Goal: Task Accomplishment & Management: Complete application form

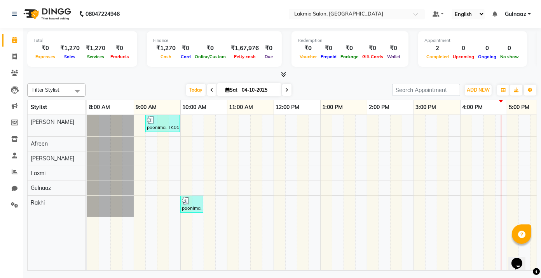
click at [539, 91] on div "Total ₹0 Expenses ₹1,270 Sales ₹1,270 Services ₹0 Products Finance ₹1,270 Cash …" at bounding box center [282, 150] width 518 height 245
click at [217, 150] on td at bounding box center [221, 193] width 12 height 156
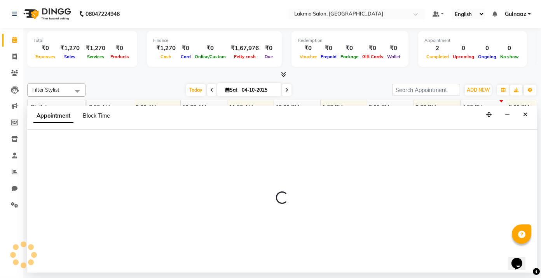
select select "79311"
select select "645"
select select "tentative"
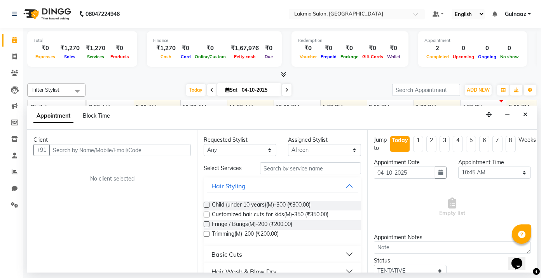
click at [160, 150] on input "text" at bounding box center [120, 150] width 142 height 12
type input "7204203677"
click at [171, 150] on span "Add Client" at bounding box center [175, 150] width 26 height 7
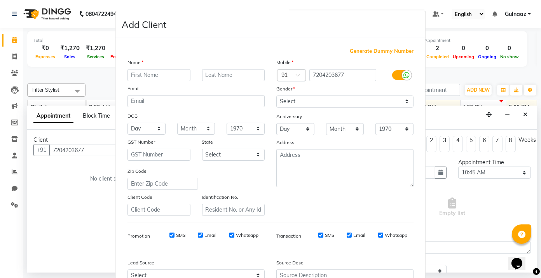
click at [164, 77] on input "text" at bounding box center [159, 75] width 63 height 12
type input "Manashreee"
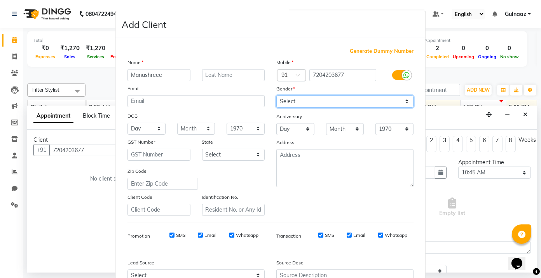
click at [404, 103] on select "Select [DEMOGRAPHIC_DATA] [DEMOGRAPHIC_DATA] Other Prefer Not To Say" at bounding box center [344, 102] width 137 height 12
select select "[DEMOGRAPHIC_DATA]"
click at [276, 96] on select "Select [DEMOGRAPHIC_DATA] [DEMOGRAPHIC_DATA] Other Prefer Not To Say" at bounding box center [344, 102] width 137 height 12
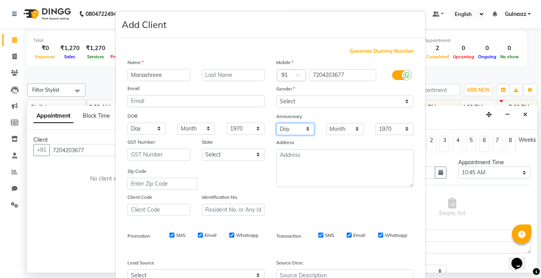
click at [303, 128] on select "Day 01 02 03 04 05 06 07 08 09 10 11 12 13 14 15 16 17 18 19 20 21 22 23 24 25 …" at bounding box center [295, 129] width 38 height 12
select select "20"
click at [276, 123] on select "Day 01 02 03 04 05 06 07 08 09 10 11 12 13 14 15 16 17 18 19 20 21 22 23 24 25 …" at bounding box center [295, 129] width 38 height 12
click at [354, 127] on select "Month January February March April May June July August September October Novem…" at bounding box center [345, 129] width 38 height 12
select select "02"
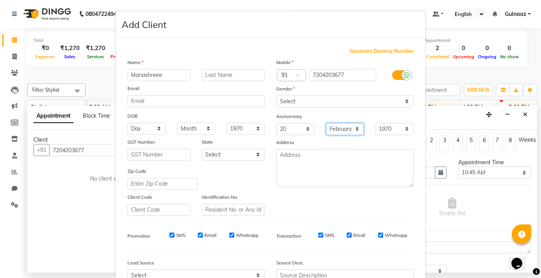
click at [326, 123] on select "Month January February March April May June July August September October Novem…" at bounding box center [345, 129] width 38 height 12
click at [404, 126] on select "1970 1971 1972 1973 1974 1975 1976 1977 1978 1979 1980 1981 1982 1983 1984 1985…" at bounding box center [395, 129] width 38 height 12
select select "1993"
click at [376, 123] on select "1970 1971 1972 1973 1974 1975 1976 1977 1978 1979 1980 1981 1982 1983 1984 1985…" at bounding box center [395, 129] width 38 height 12
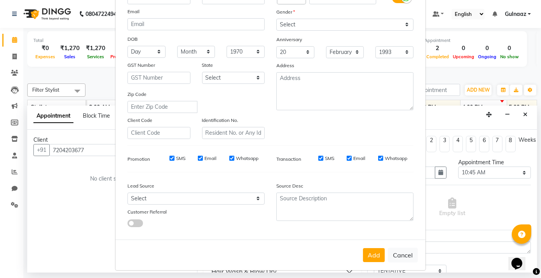
scroll to position [82, 0]
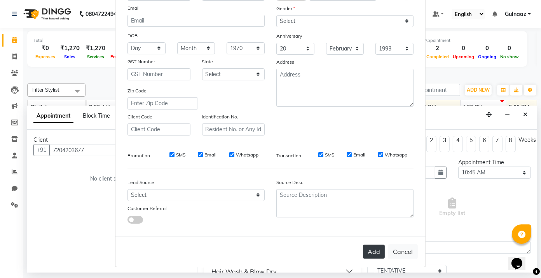
click at [369, 252] on button "Add" at bounding box center [374, 252] width 22 height 14
select select
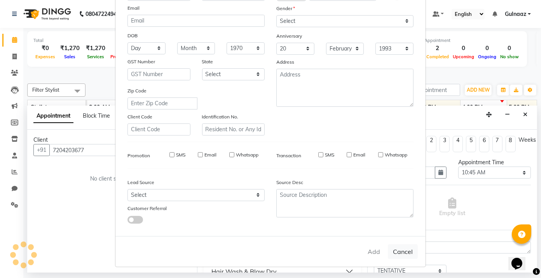
select select
checkbox input "false"
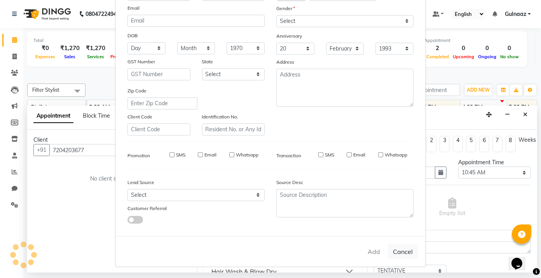
checkbox input "false"
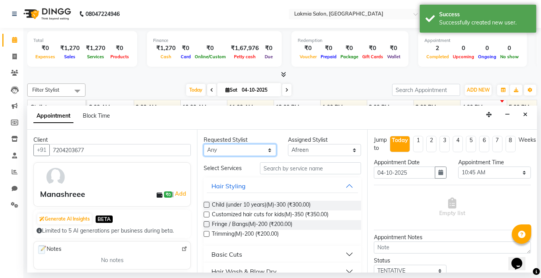
click at [267, 149] on select "Any [PERSON_NAME] [PERSON_NAME] Rakhi [PERSON_NAME]" at bounding box center [240, 150] width 73 height 12
select select "79310"
click at [204, 144] on select "Any [PERSON_NAME] [PERSON_NAME] Rakhi [PERSON_NAME]" at bounding box center [240, 150] width 73 height 12
select select "79310"
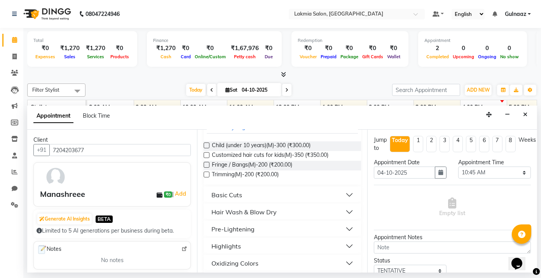
scroll to position [58, 0]
click at [245, 200] on button "Basic Cuts" at bounding box center [282, 197] width 151 height 14
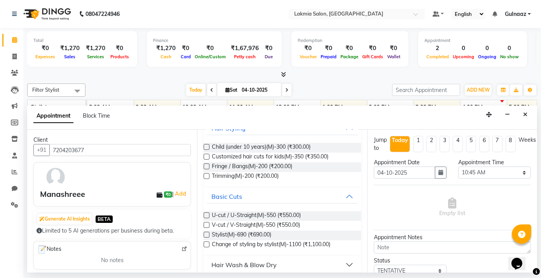
click at [206, 224] on label at bounding box center [207, 225] width 6 height 6
click at [206, 224] on input "checkbox" at bounding box center [206, 226] width 5 height 5
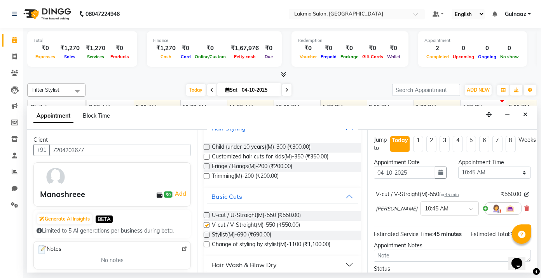
checkbox input "false"
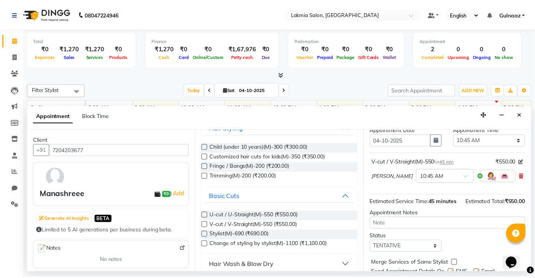
scroll to position [67, 0]
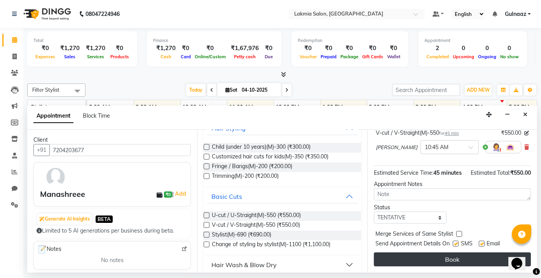
click at [449, 261] on button "Book" at bounding box center [452, 260] width 157 height 14
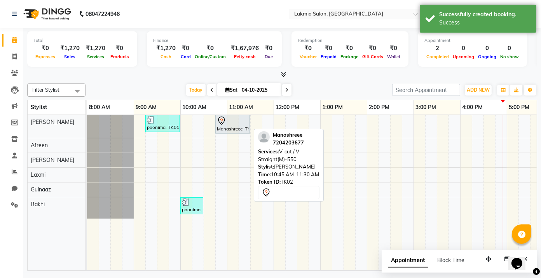
click at [230, 122] on div at bounding box center [232, 120] width 31 height 9
select select "7"
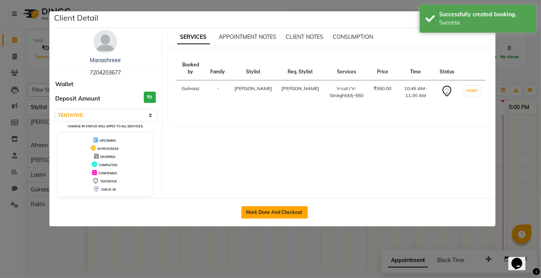
click at [290, 215] on button "Mark Done And Checkout" at bounding box center [274, 212] width 66 height 12
select select "service"
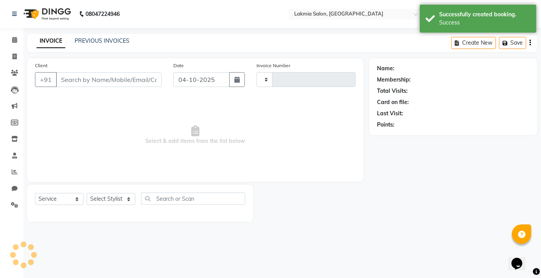
select select "3"
type input "0305"
select select "8235"
type input "7204203677"
select select "79310"
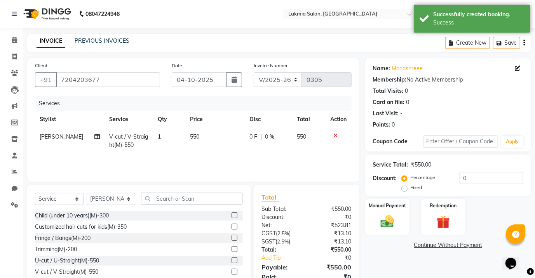
click at [201, 134] on td "550" at bounding box center [214, 141] width 59 height 26
select select "79310"
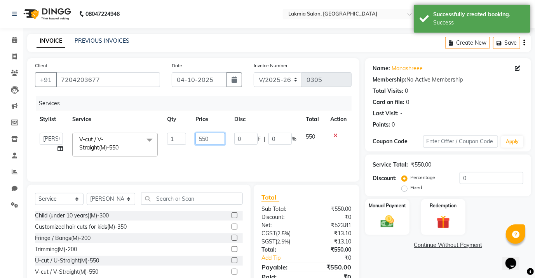
click at [217, 141] on input "550" at bounding box center [211, 139] width 30 height 12
type input "500"
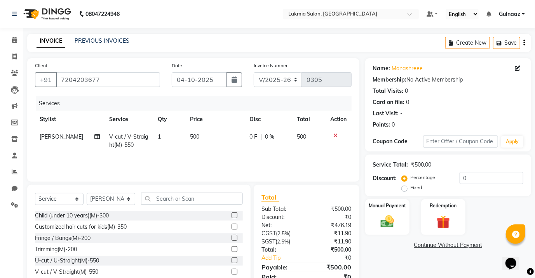
click at [241, 148] on tr "[PERSON_NAME] V-cut / V-Straight(M)-550 1 500 0 F | 0 % 500" at bounding box center [193, 141] width 317 height 26
click at [391, 218] on img at bounding box center [387, 222] width 23 height 16
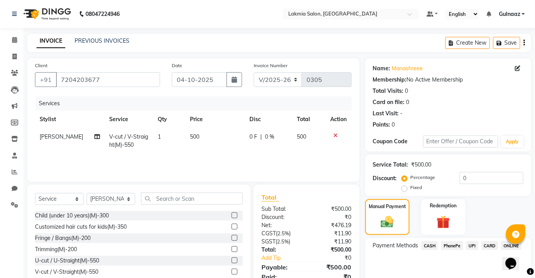
click at [451, 246] on span "PhonePe" at bounding box center [452, 245] width 22 height 9
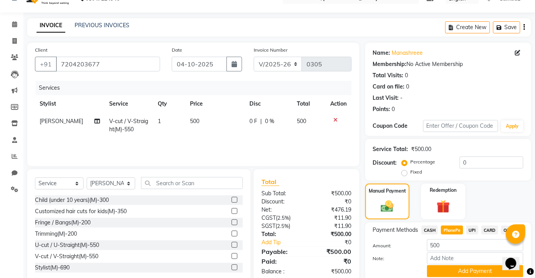
scroll to position [45, 0]
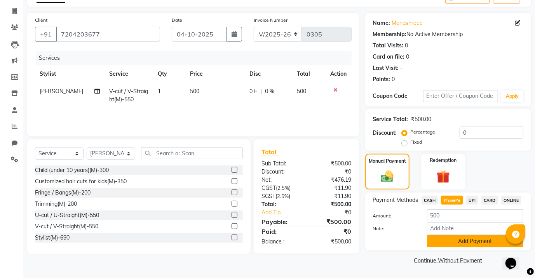
click at [480, 241] on button "Add Payment" at bounding box center [475, 242] width 96 height 12
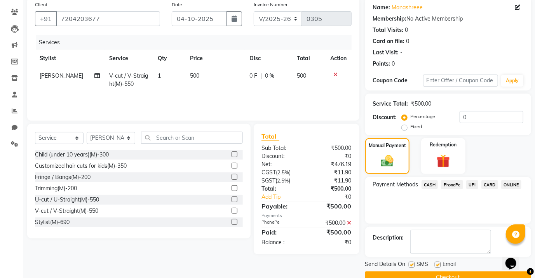
scroll to position [78, 0]
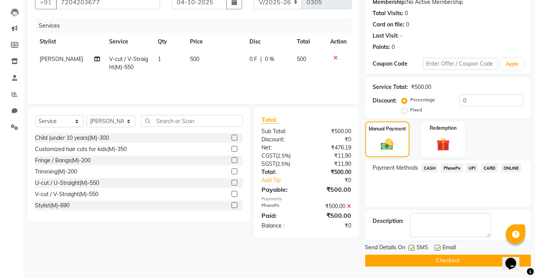
click at [439, 247] on label at bounding box center [438, 248] width 6 height 6
click at [439, 247] on input "checkbox" at bounding box center [437, 248] width 5 height 5
checkbox input "false"
click at [439, 257] on button "Checkout" at bounding box center [449, 261] width 166 height 12
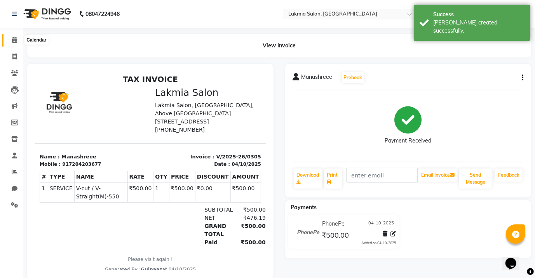
click at [12, 40] on icon at bounding box center [14, 40] width 5 height 6
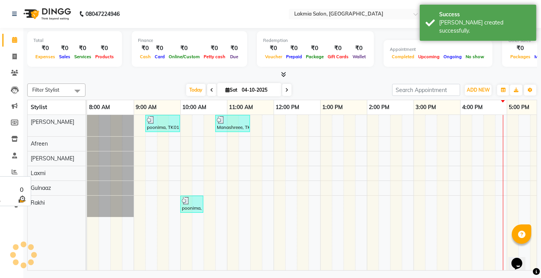
click at [52, 193] on div "Gulnaaz" at bounding box center [57, 188] width 58 height 14
click at [14, 174] on icon at bounding box center [15, 172] width 6 height 6
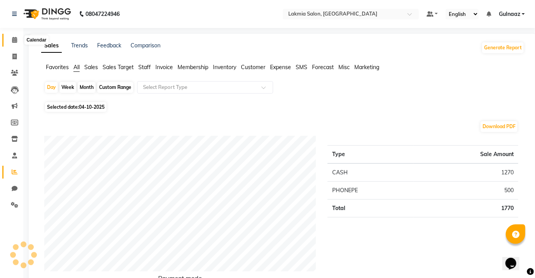
click at [12, 39] on icon at bounding box center [14, 40] width 5 height 6
